Goal: Information Seeking & Learning: Learn about a topic

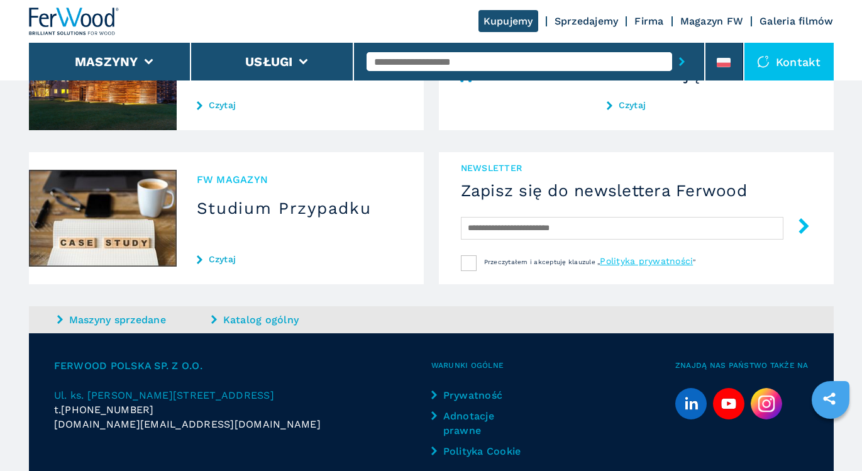
scroll to position [1255, 0]
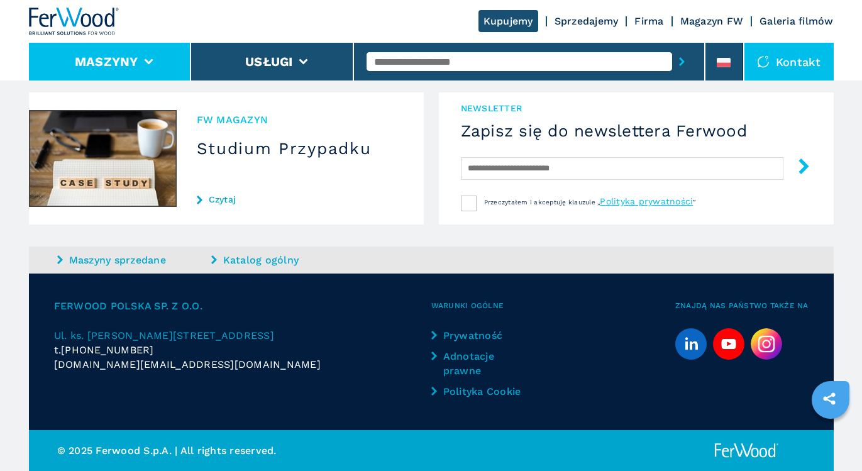
click at [157, 57] on li "Maszyny" at bounding box center [110, 62] width 163 height 38
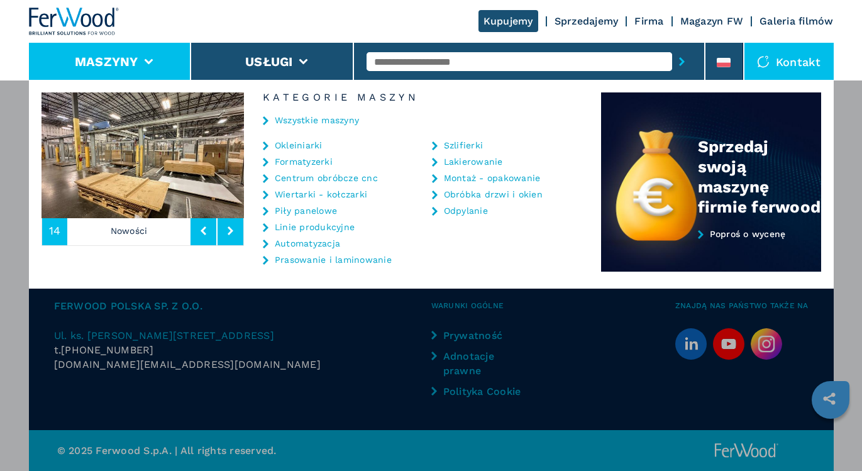
click at [299, 211] on link "Piły panelowe" at bounding box center [306, 210] width 62 height 9
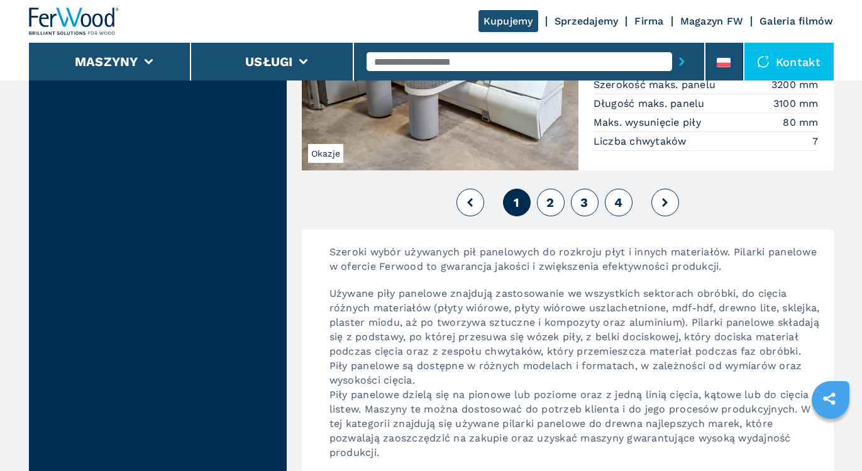
scroll to position [3019, 0]
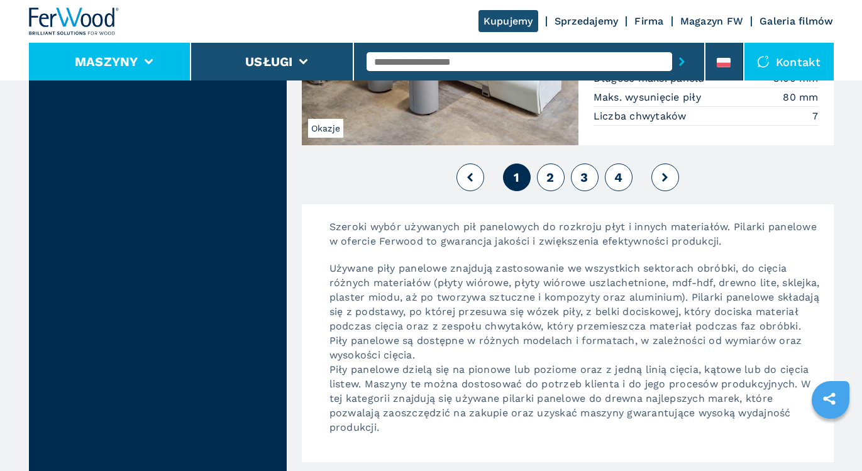
click at [167, 60] on li "Maszyny" at bounding box center [110, 62] width 163 height 38
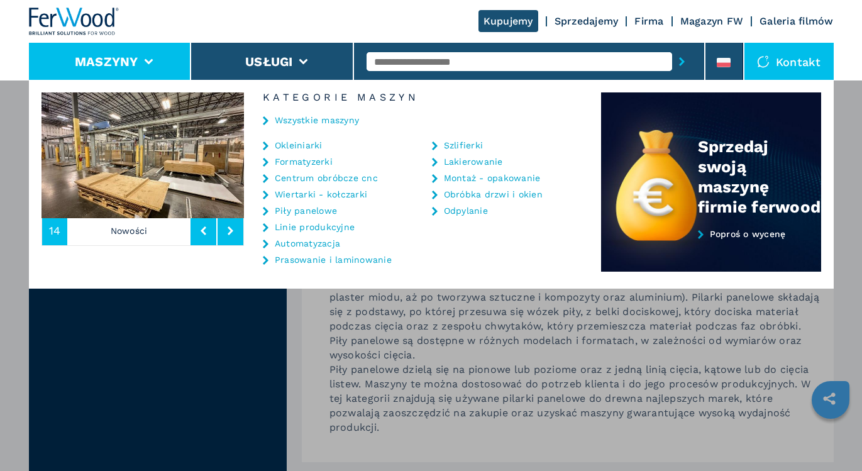
click at [329, 180] on link "Centrum obróbcze cnc" at bounding box center [326, 178] width 103 height 9
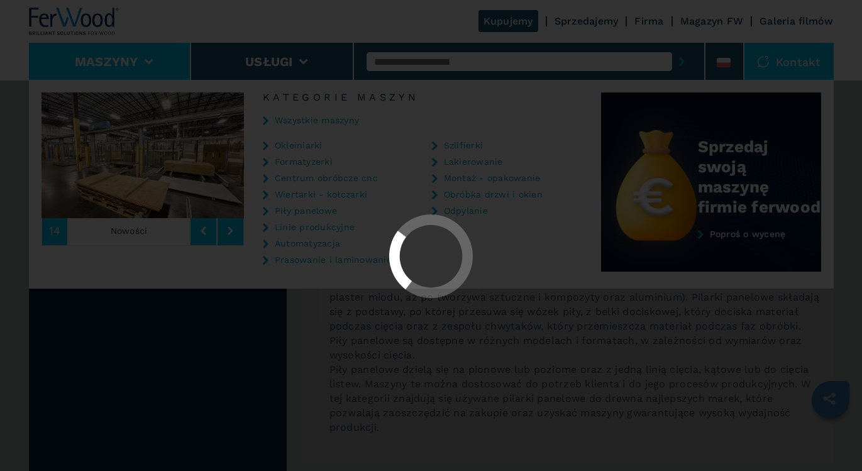
select select "**********"
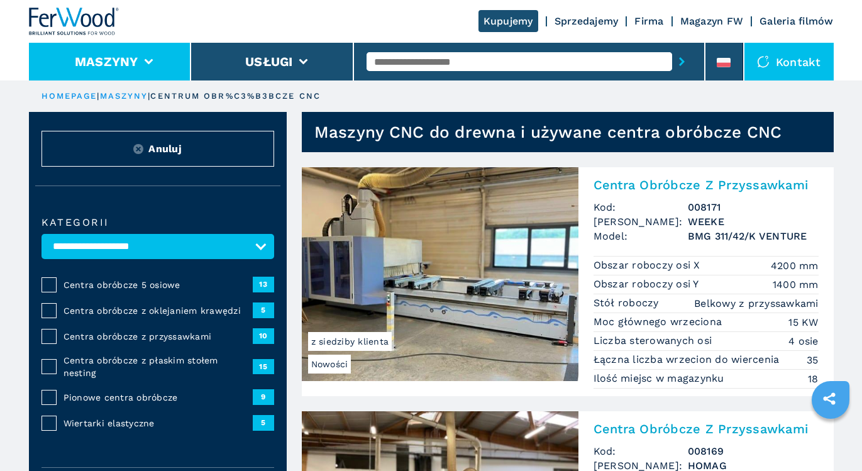
click at [168, 70] on li "Maszyny" at bounding box center [110, 62] width 163 height 38
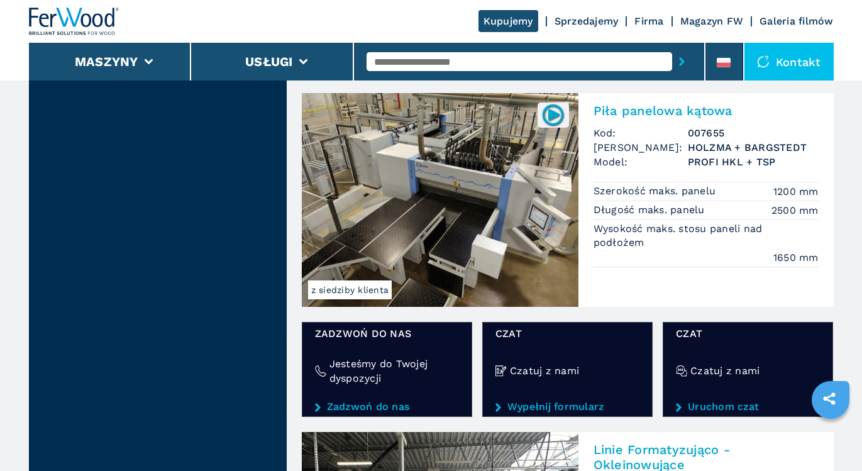
click at [154, 57] on li "Maszyny" at bounding box center [110, 62] width 163 height 38
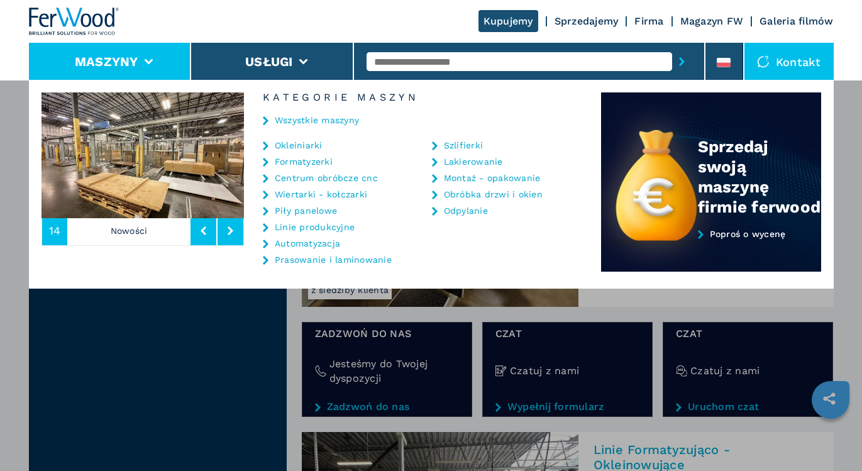
click at [469, 162] on link "Lakierowanie" at bounding box center [473, 161] width 59 height 9
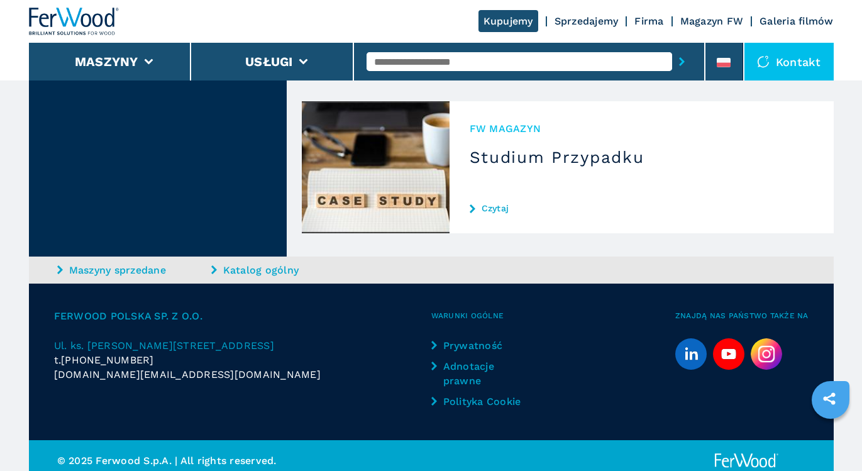
scroll to position [2161, 0]
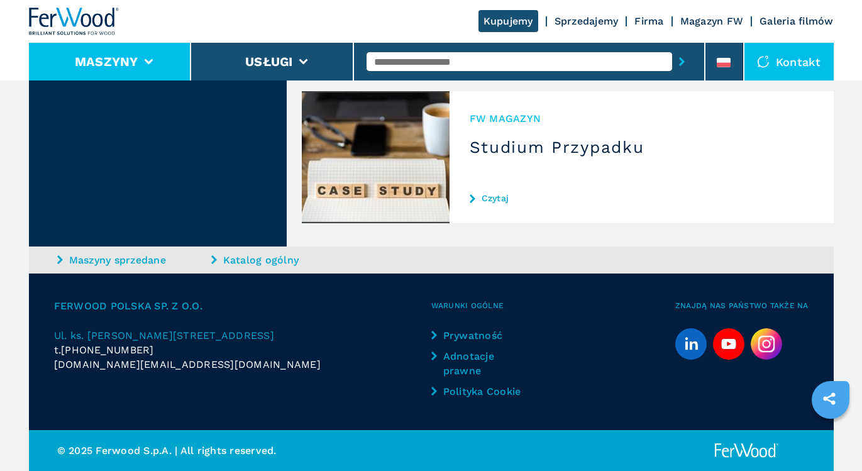
click at [164, 55] on li "Maszyny" at bounding box center [110, 62] width 163 height 38
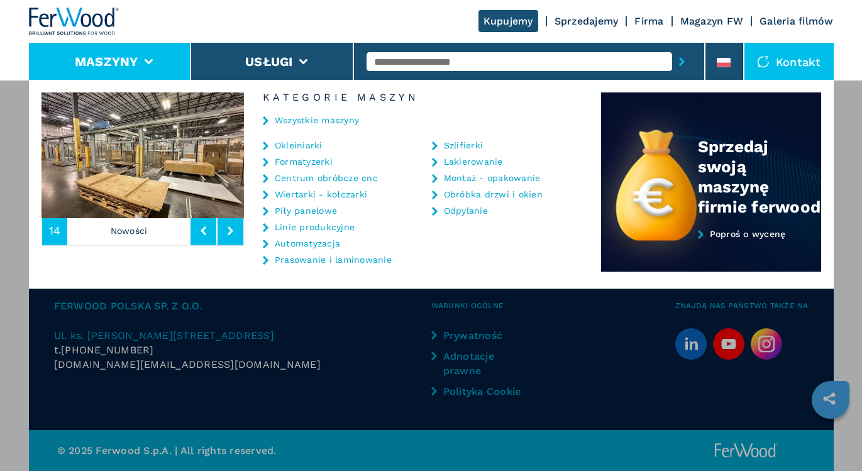
click at [299, 178] on link "Centrum obróbcze cnc" at bounding box center [326, 178] width 103 height 9
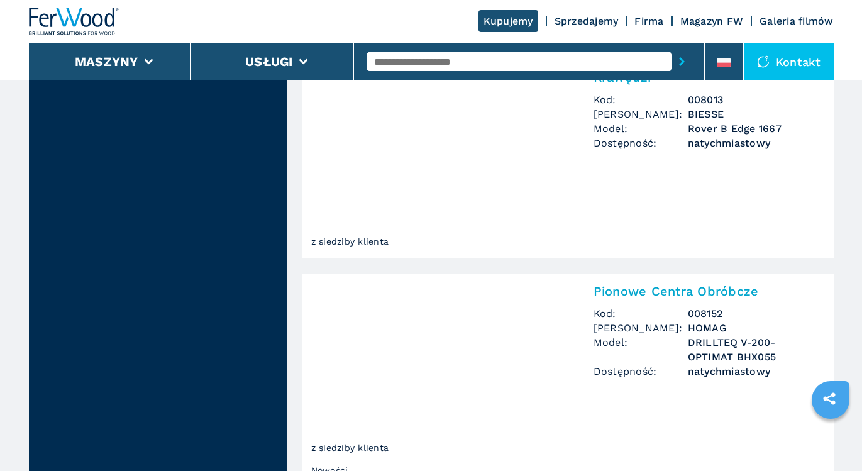
select select "**********"
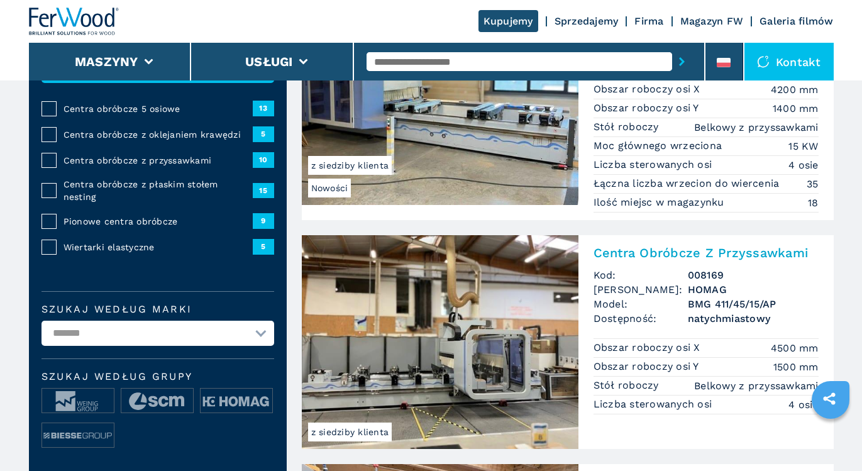
scroll to position [151, 0]
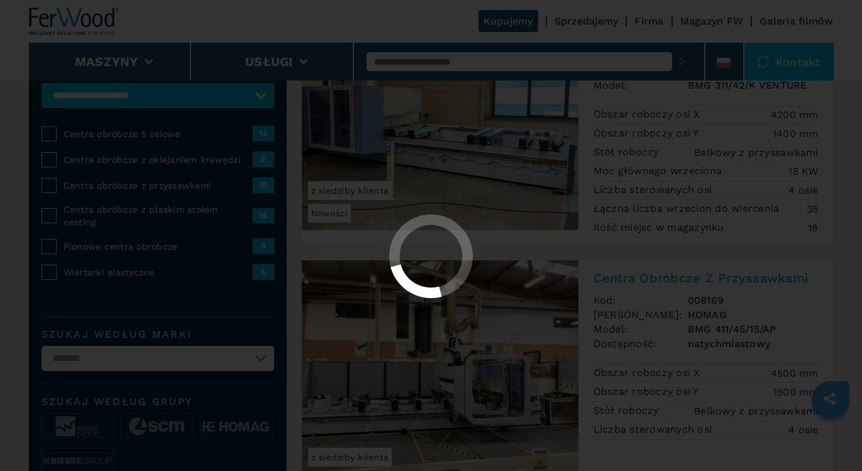
select select "**********"
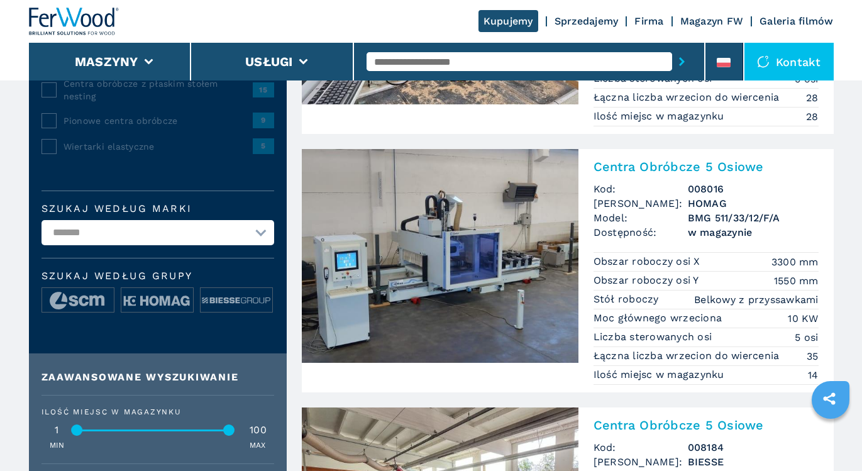
scroll to position [327, 0]
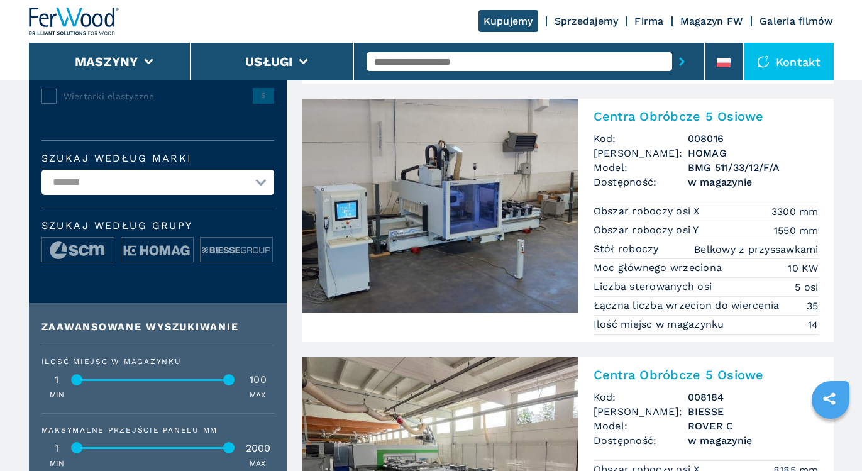
click at [672, 114] on h2 "Centra Obróbcze 5 Osiowe" at bounding box center [706, 116] width 225 height 15
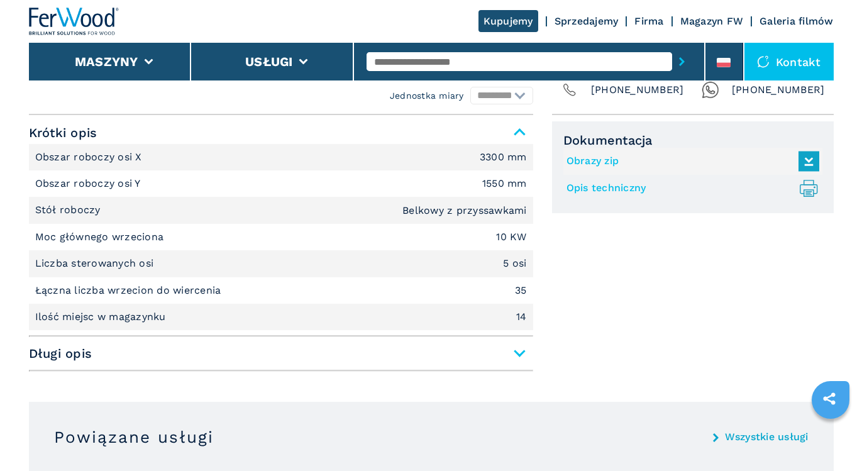
scroll to position [554, 0]
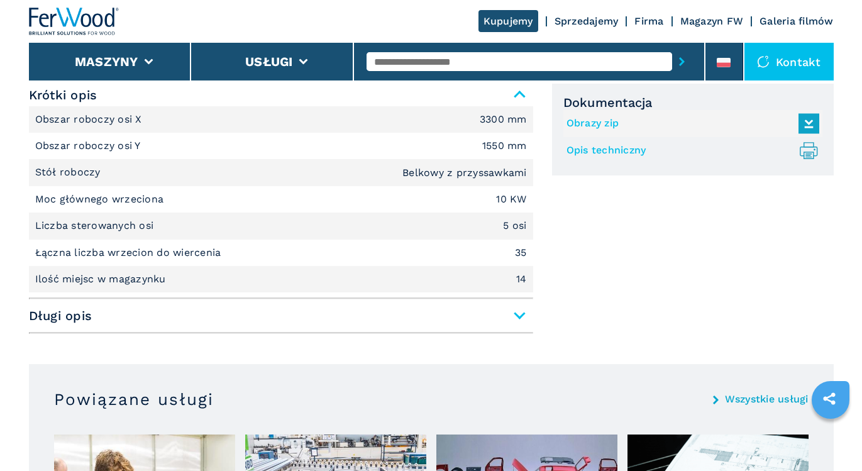
click at [520, 318] on span "Długi opis" at bounding box center [281, 315] width 505 height 23
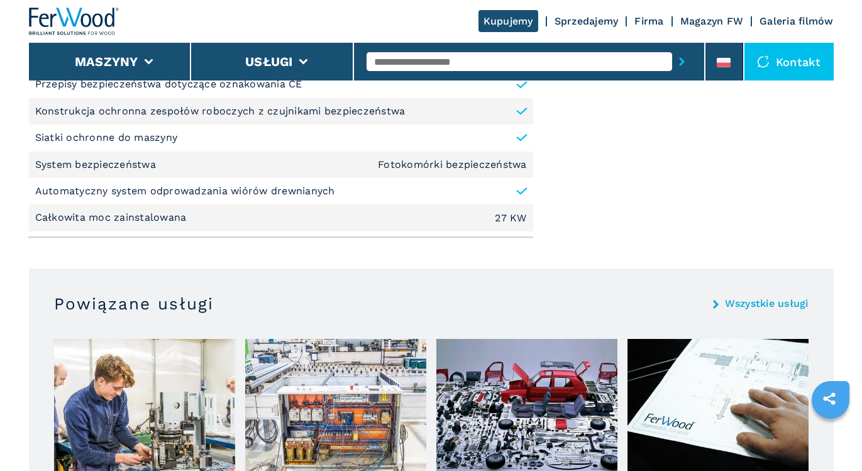
scroll to position [1912, 0]
